Goal: Transaction & Acquisition: Purchase product/service

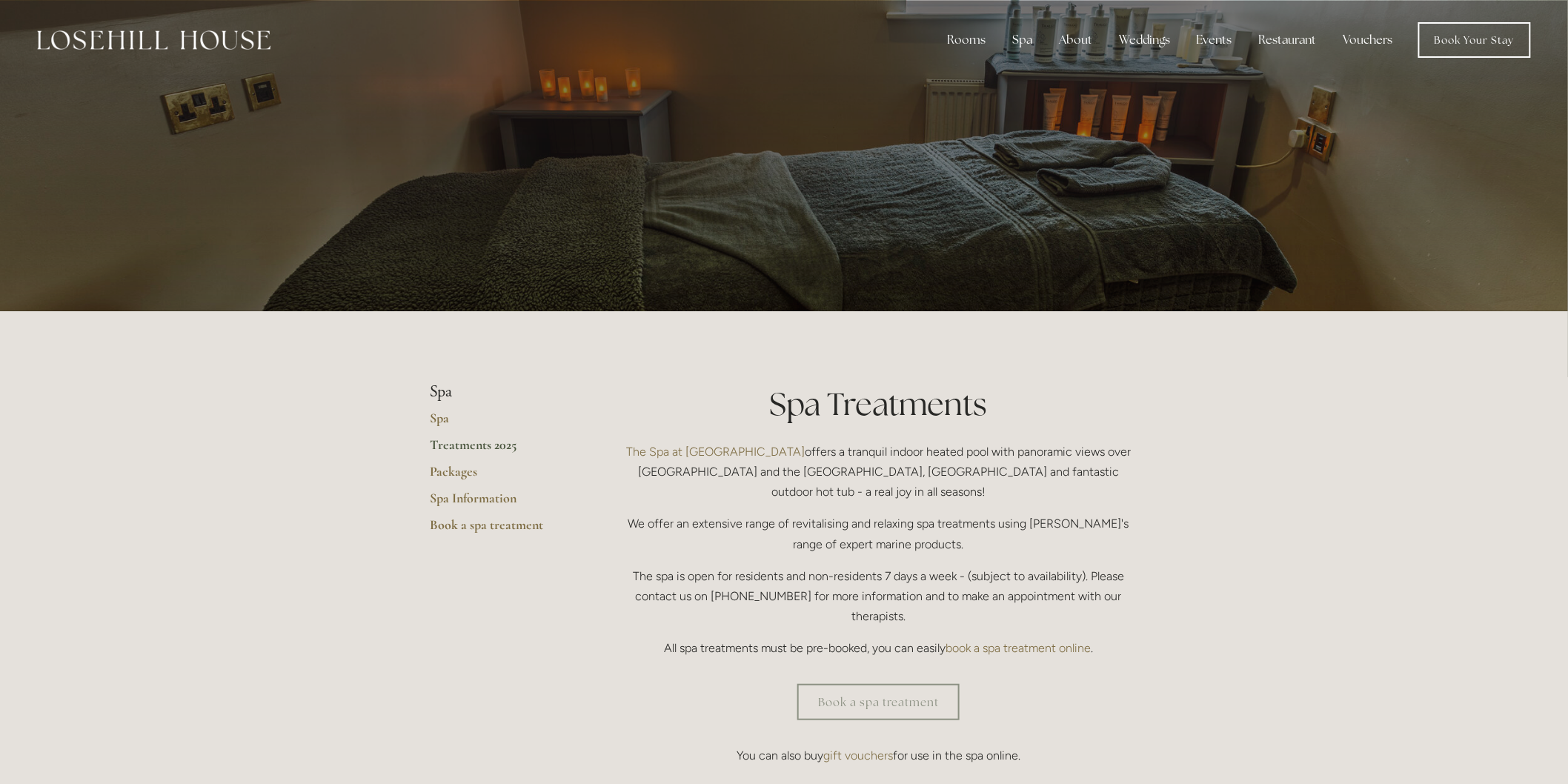
click at [1376, 38] on link "Vouchers" at bounding box center [1368, 40] width 73 height 30
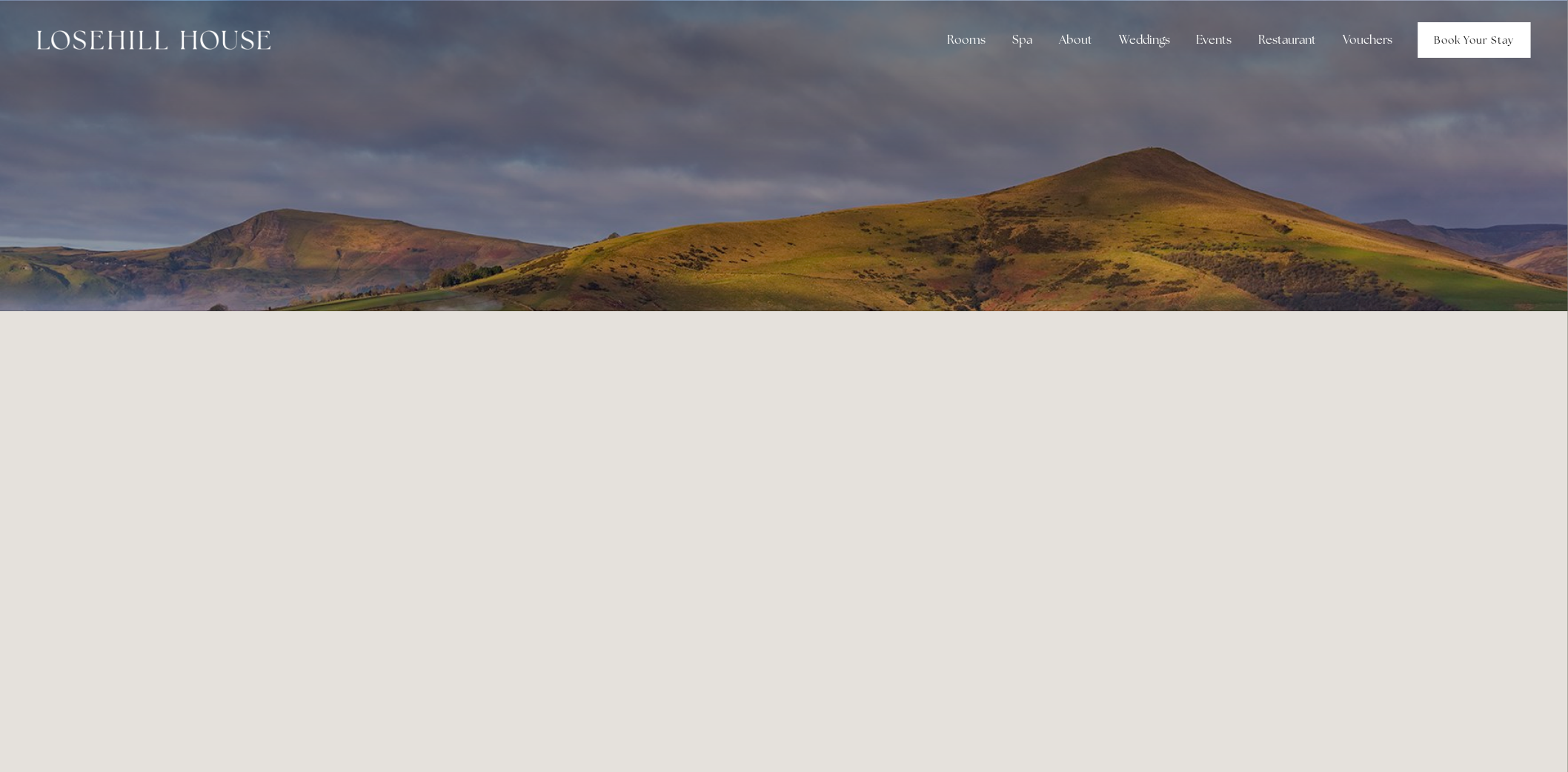
click at [1435, 38] on link "Book Your Stay" at bounding box center [1474, 40] width 112 height 35
